Goal: Information Seeking & Learning: Learn about a topic

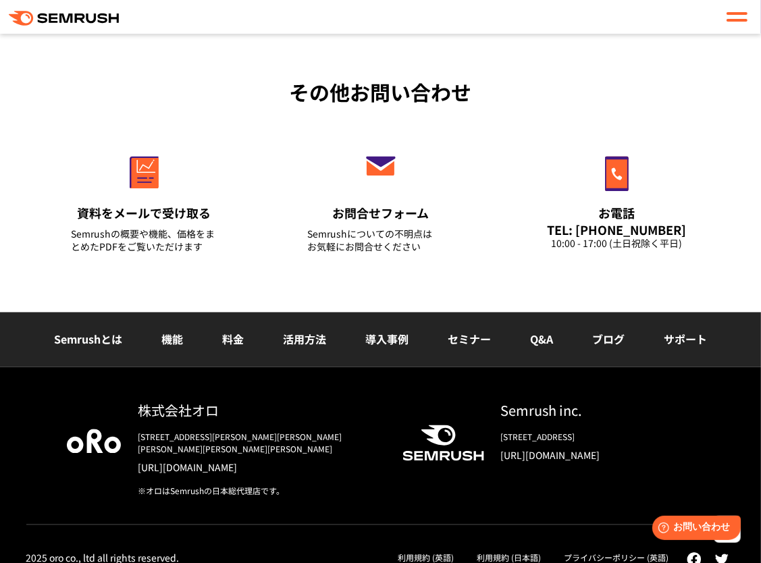
scroll to position [1780, 0]
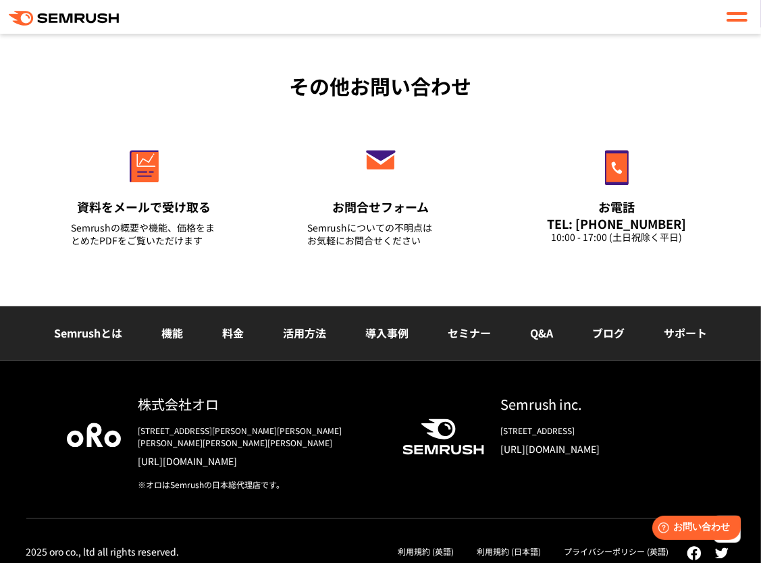
click at [161, 332] on li "機能" at bounding box center [172, 335] width 61 height 18
click at [172, 334] on link "機能" at bounding box center [172, 334] width 22 height 16
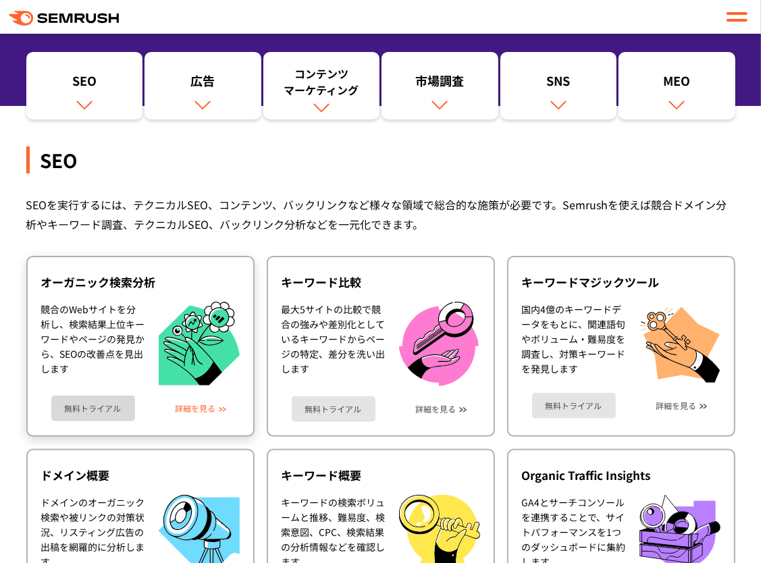
click at [183, 406] on link "詳細を見る" at bounding box center [196, 408] width 41 height 9
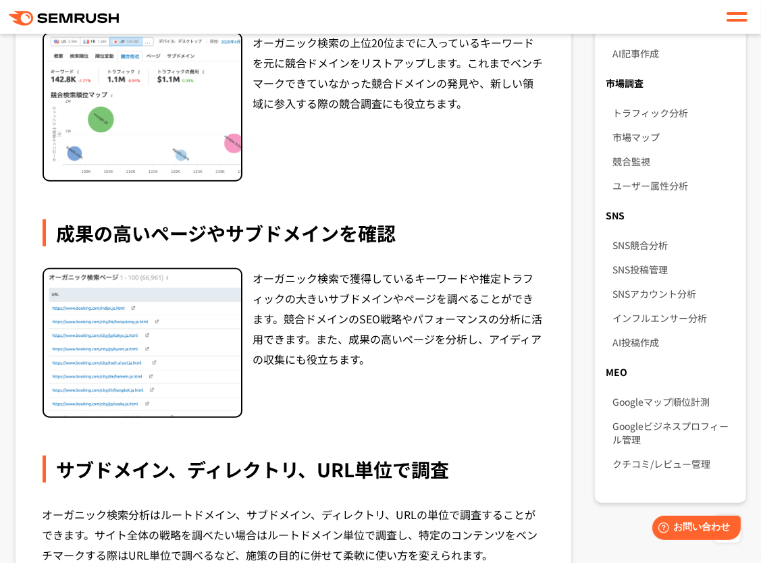
scroll to position [827, 0]
